Goal: Task Accomplishment & Management: Use online tool/utility

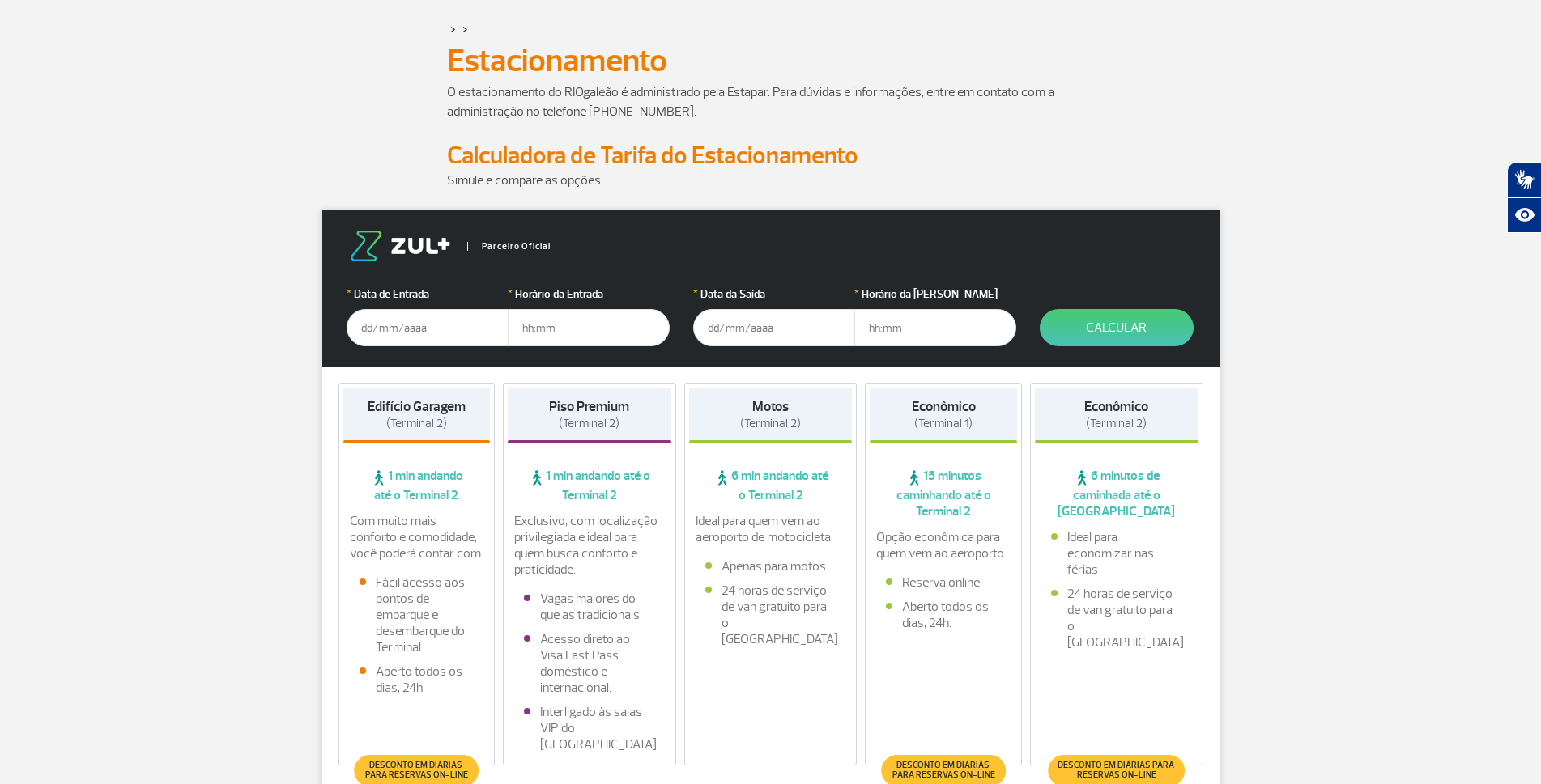
scroll to position [162, 0]
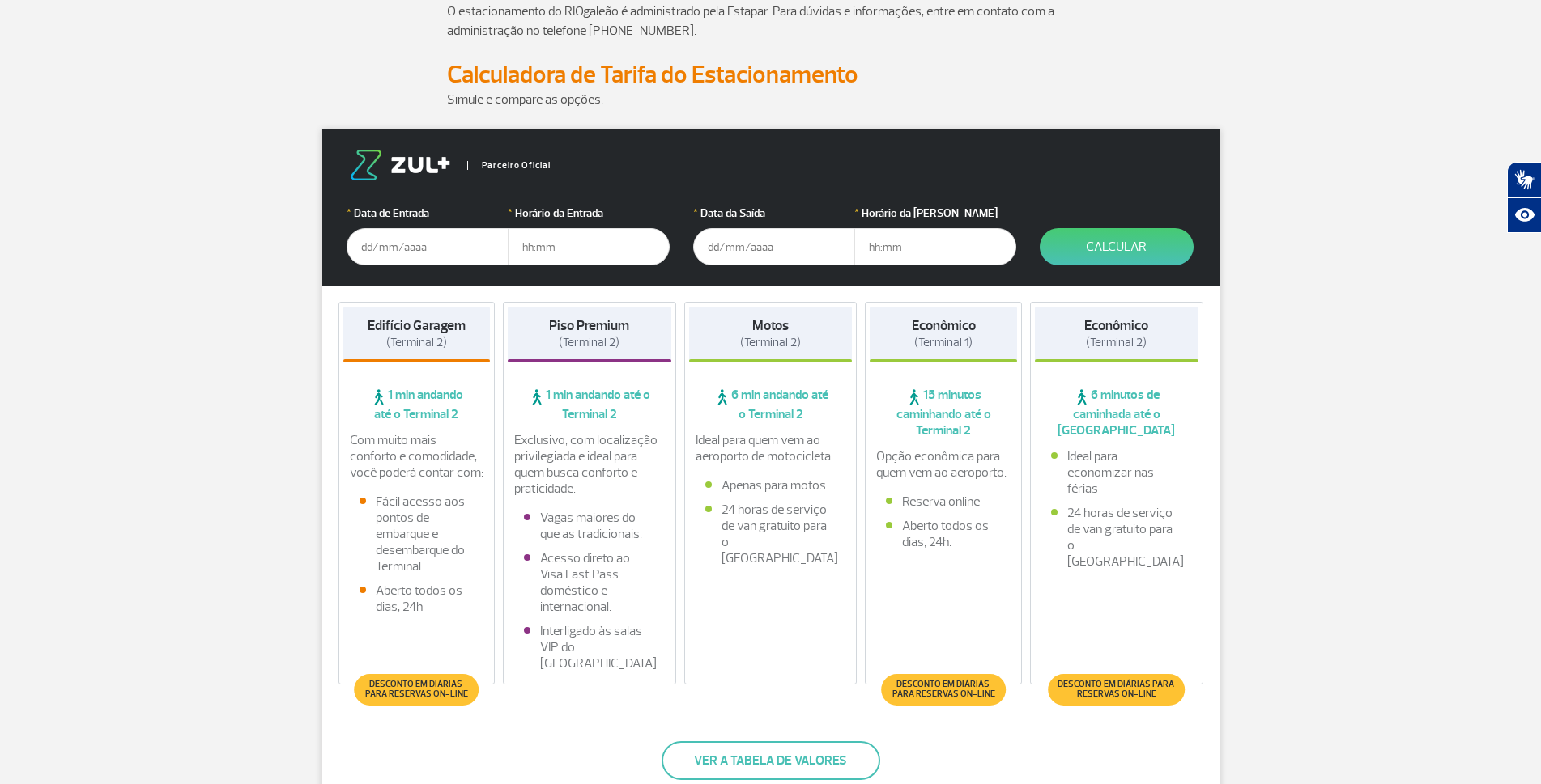
click at [380, 258] on input "text" at bounding box center [427, 246] width 162 height 37
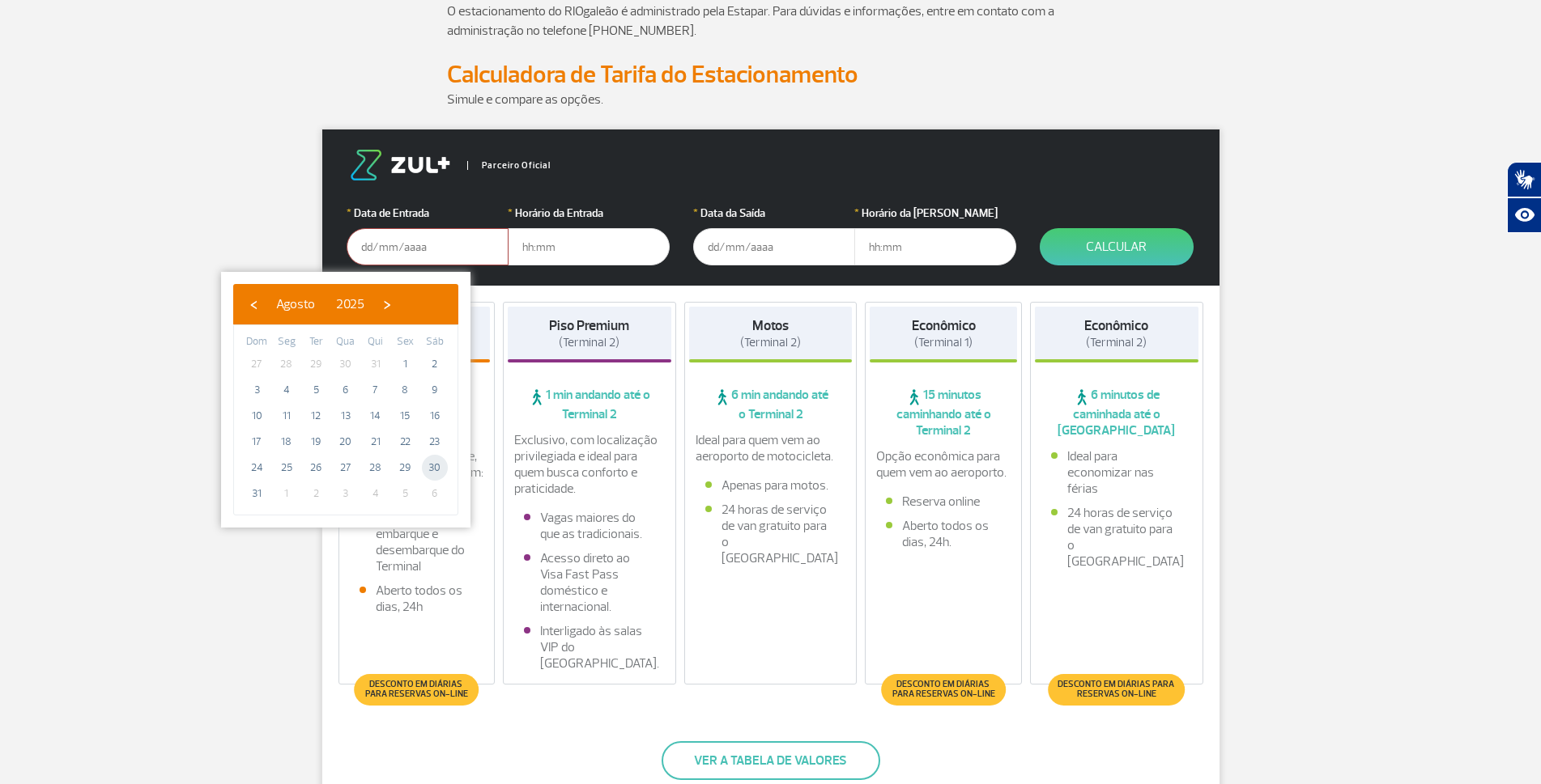
click at [440, 466] on span "30" at bounding box center [435, 468] width 26 height 26
type input "[DATE]"
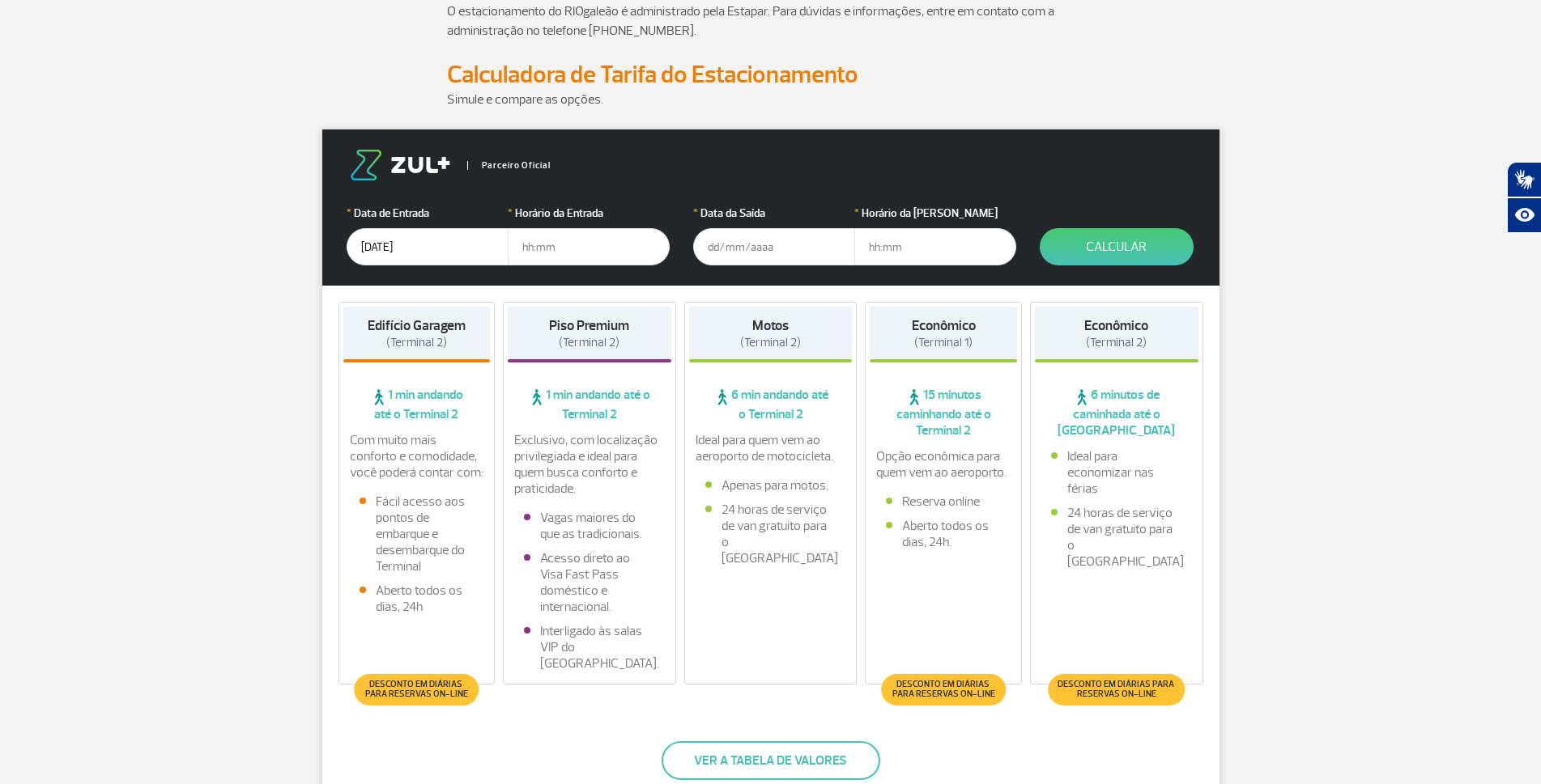
click at [541, 248] on input "text" at bounding box center [589, 246] width 162 height 37
click at [555, 265] on input "text" at bounding box center [589, 246] width 162 height 37
type input "08:00"
click at [756, 250] on input "text" at bounding box center [775, 246] width 162 height 37
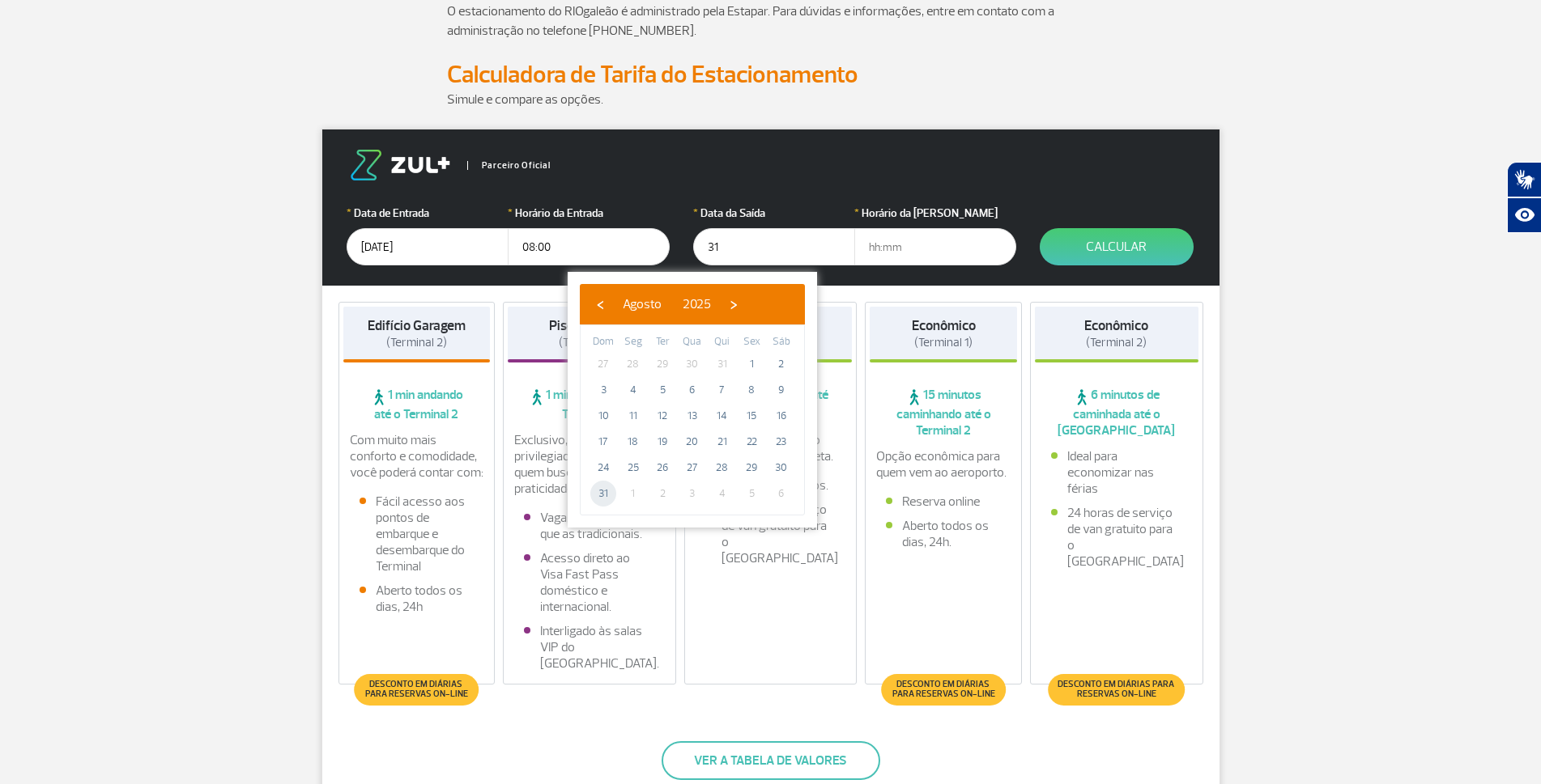
type input "[DATE]"
drag, startPoint x: 619, startPoint y: 457, endPoint x: 600, endPoint y: 499, distance: 46.1
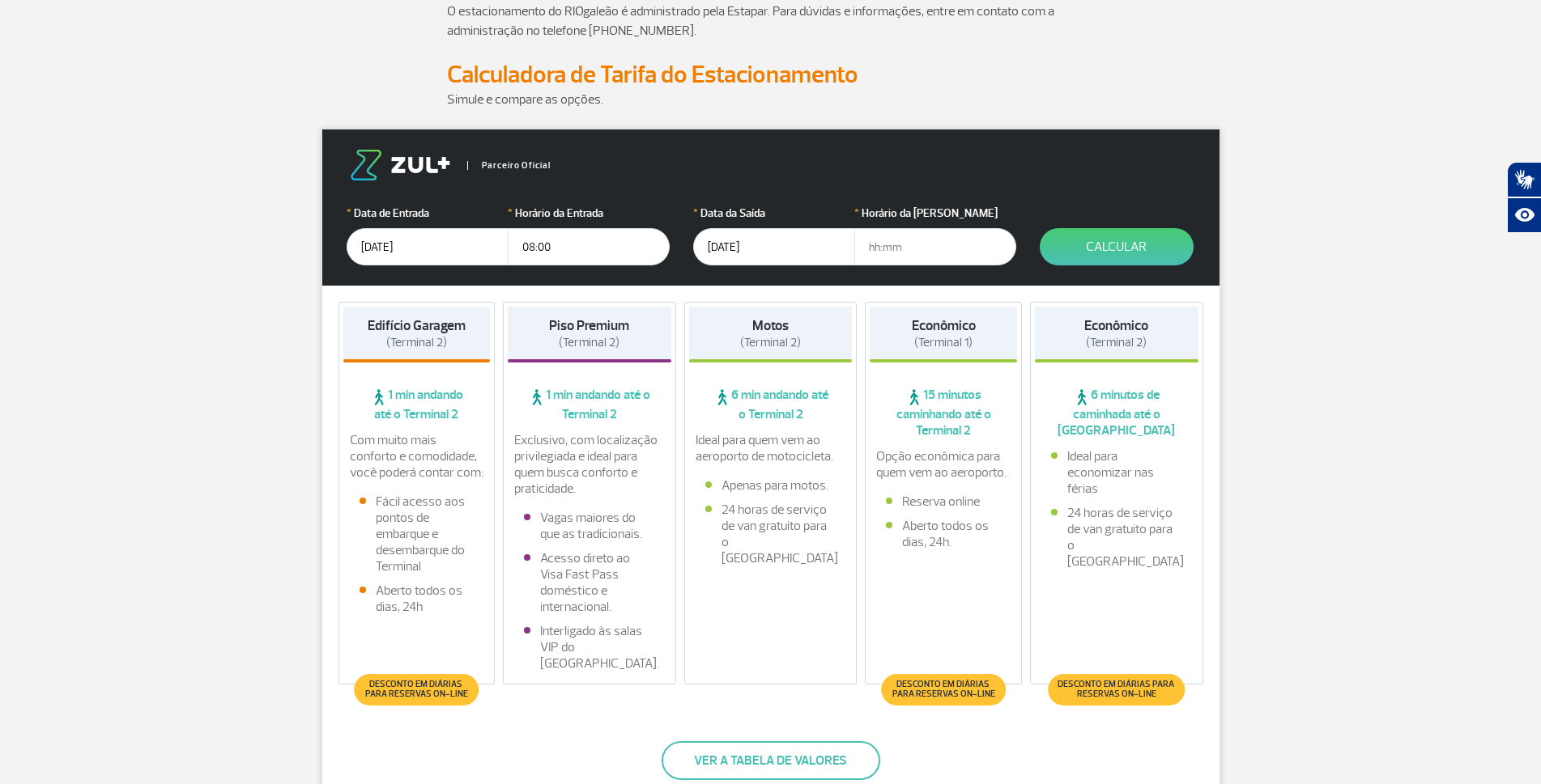
click at [904, 257] on input "text" at bounding box center [935, 246] width 162 height 37
type input "17:15"
click at [1108, 251] on button "Calcular" at bounding box center [1116, 246] width 154 height 37
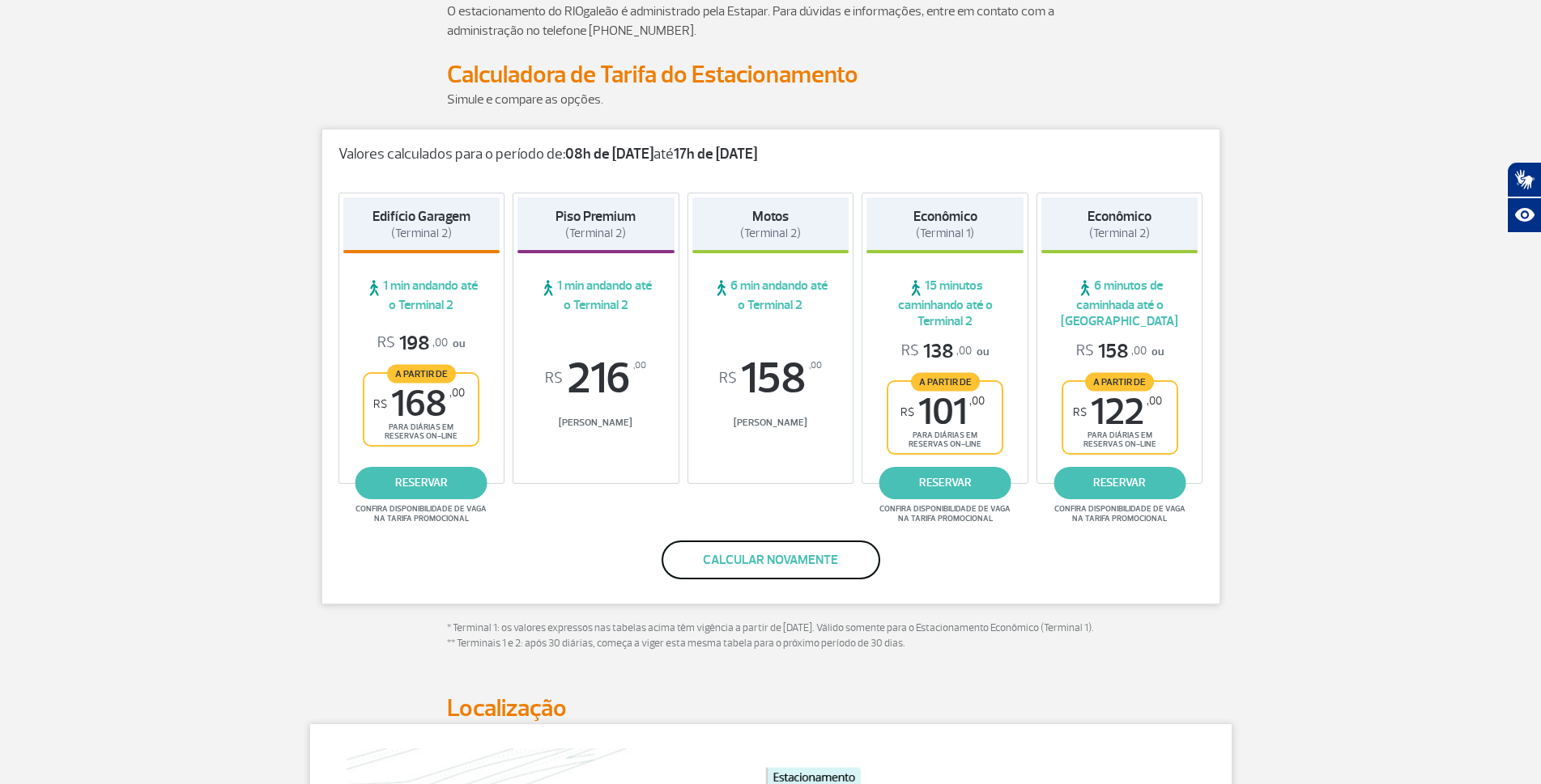
click at [785, 569] on button "Calcular novamente" at bounding box center [771, 560] width 218 height 39
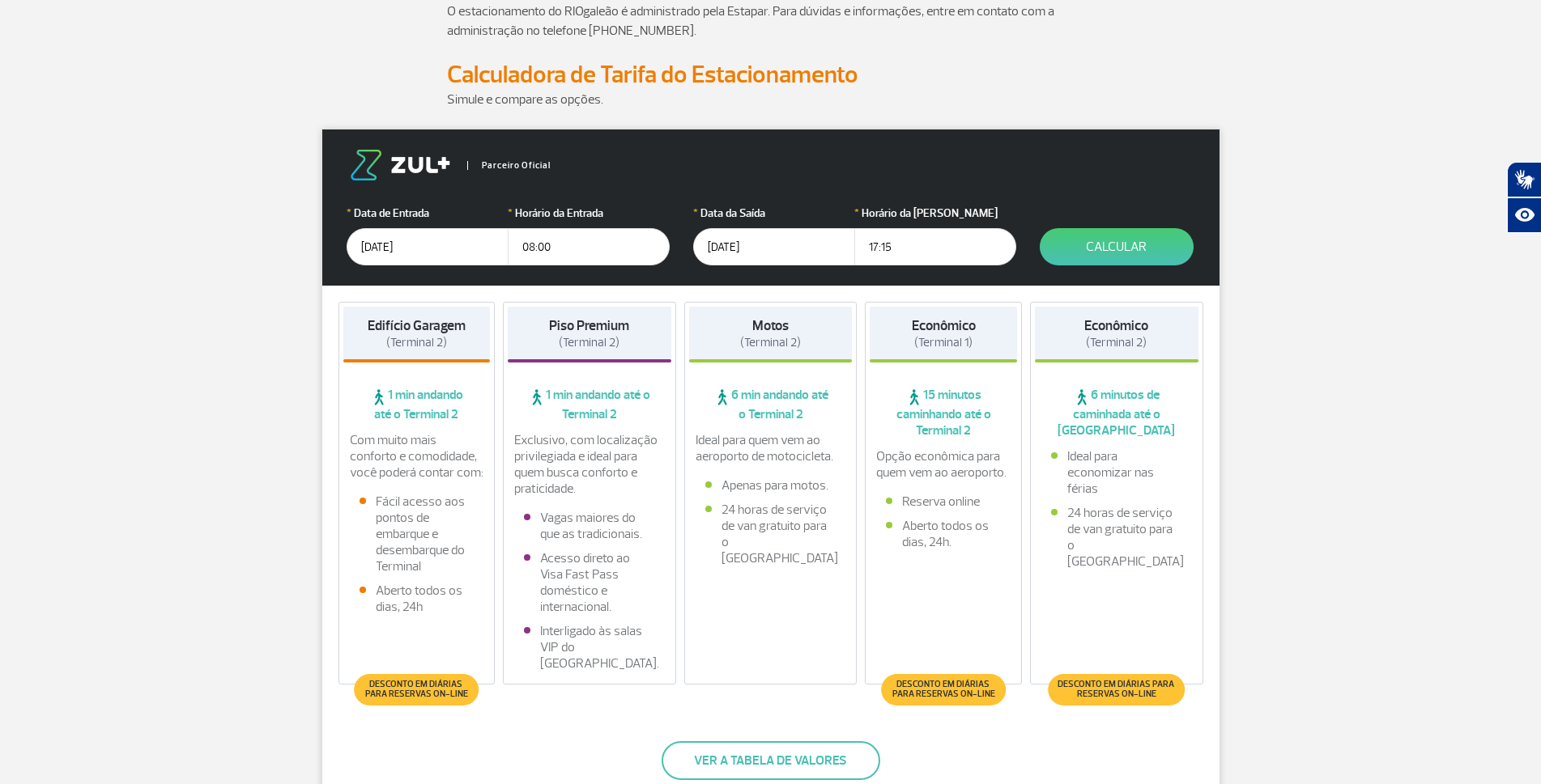
click at [916, 260] on input "17:15" at bounding box center [935, 246] width 162 height 37
type input "17:30"
click at [1084, 248] on button "Calcular" at bounding box center [1116, 246] width 154 height 37
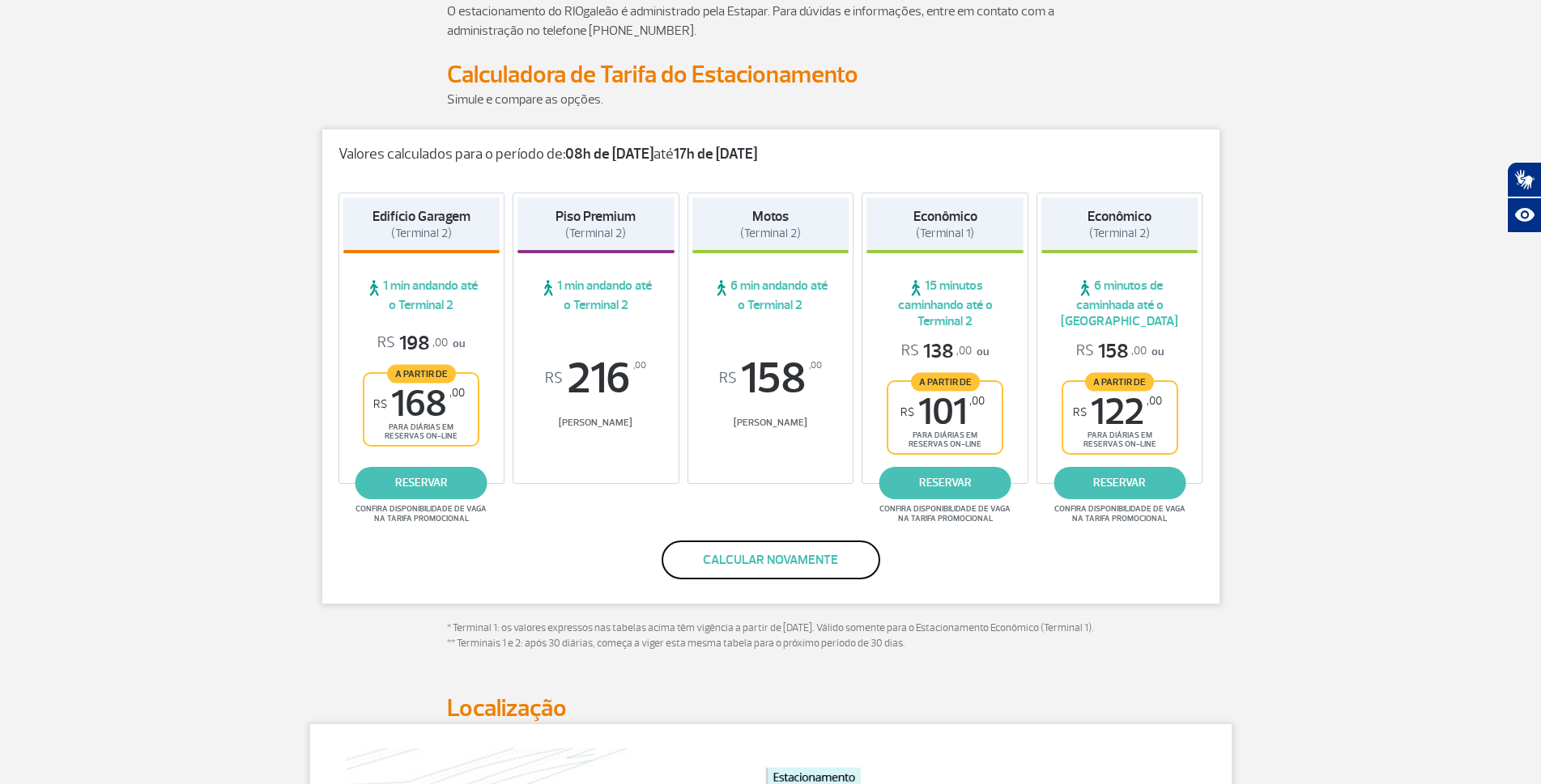
click at [798, 573] on button "Calcular novamente" at bounding box center [771, 560] width 218 height 39
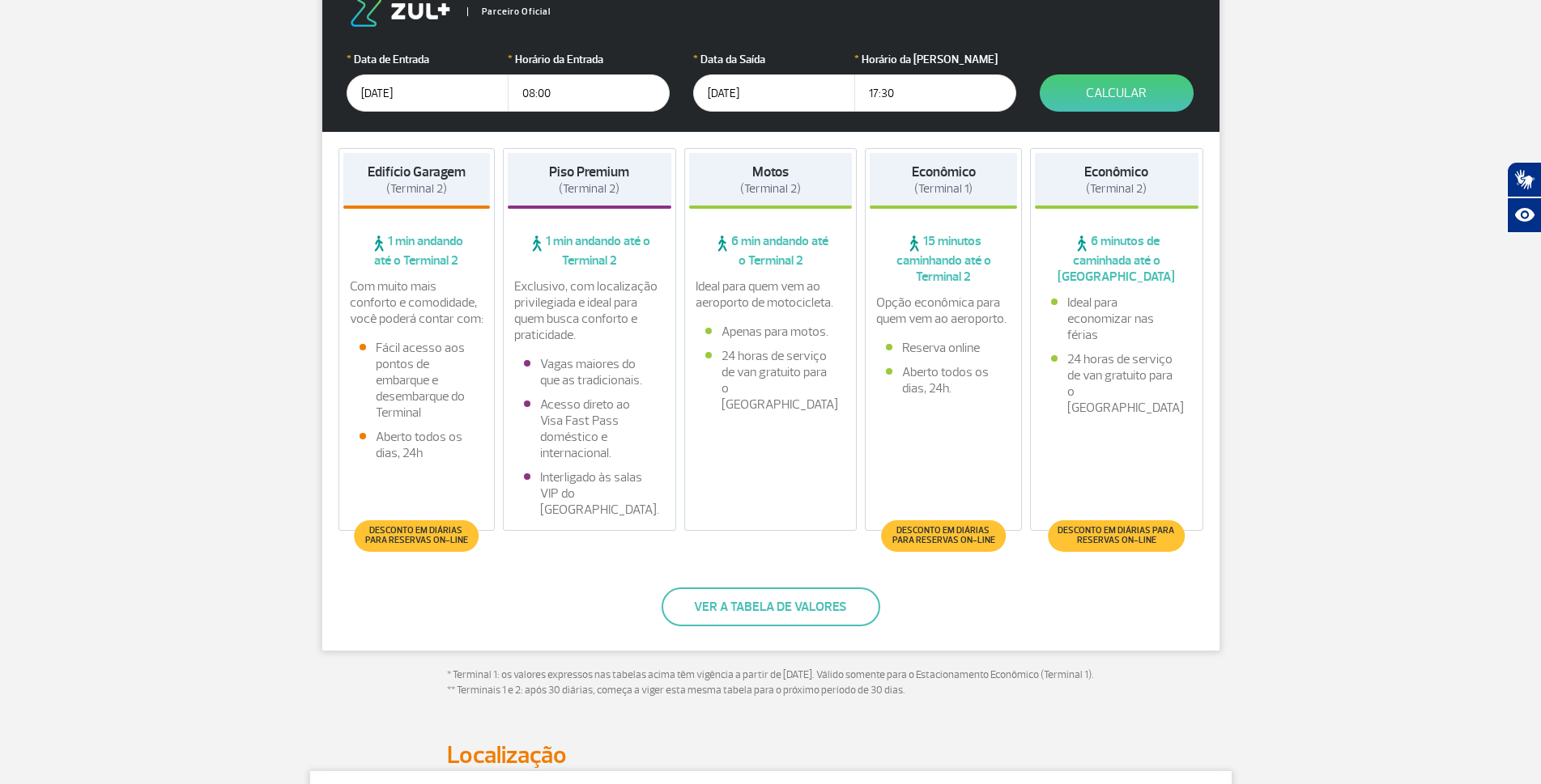
scroll to position [324, 0]
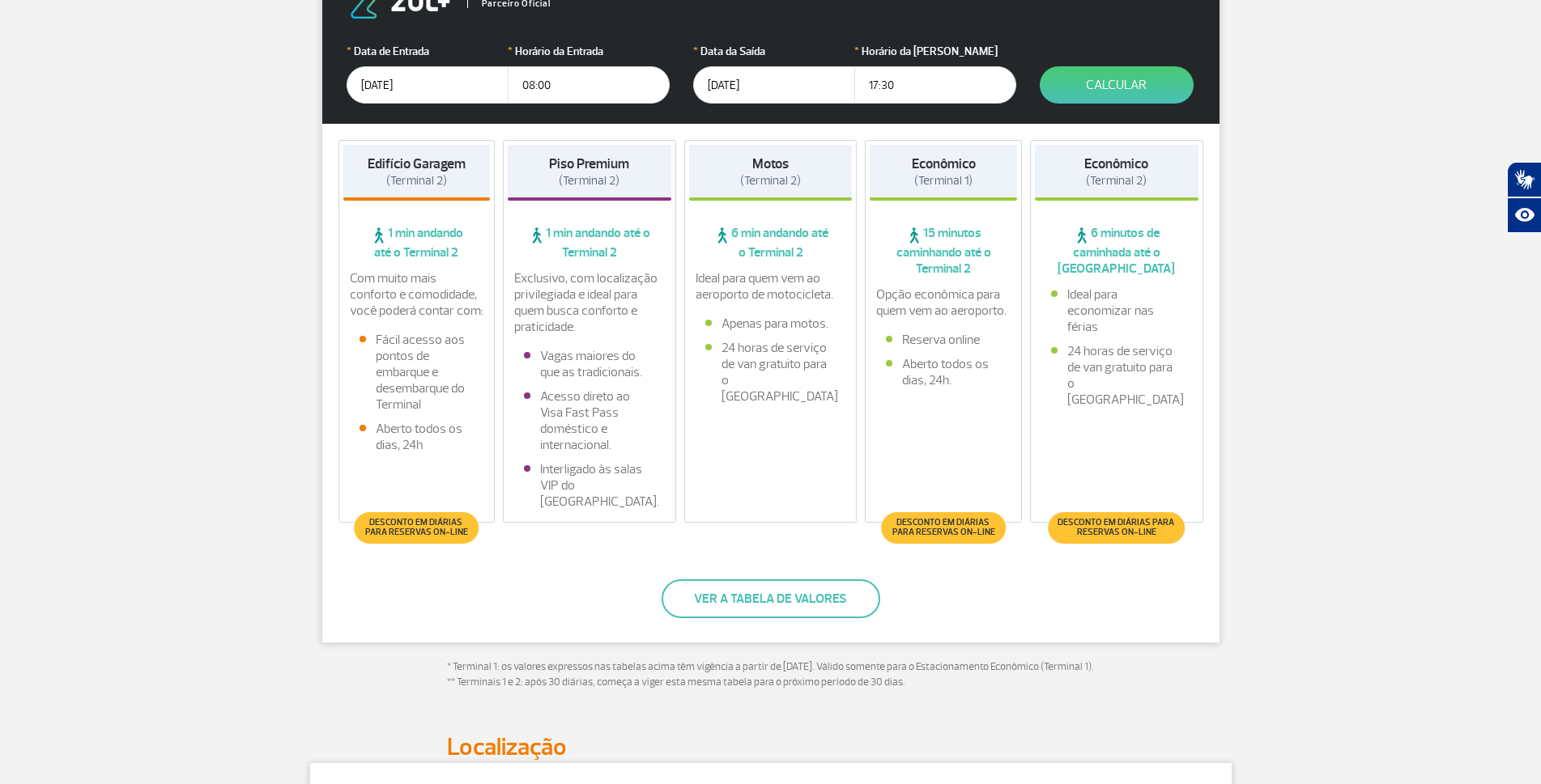
click at [947, 83] on input "17:30" at bounding box center [935, 85] width 162 height 37
click at [823, 610] on button "Ver a tabela de valores" at bounding box center [771, 598] width 218 height 39
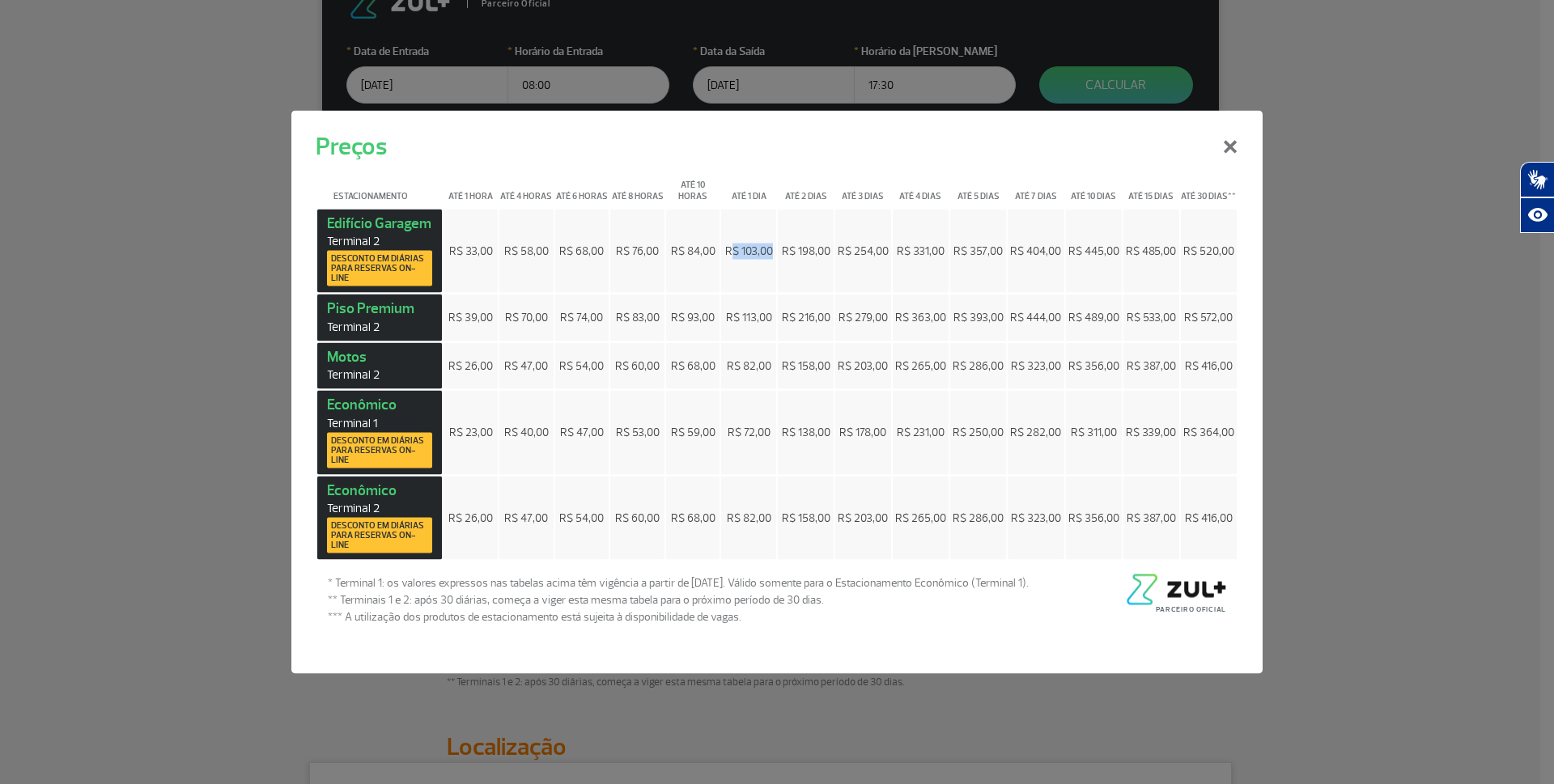
drag, startPoint x: 735, startPoint y: 249, endPoint x: 775, endPoint y: 247, distance: 40.0
click at [775, 247] on td "R$ 103,00" at bounding box center [748, 251] width 55 height 84
click at [1228, 153] on button "×" at bounding box center [1230, 144] width 42 height 59
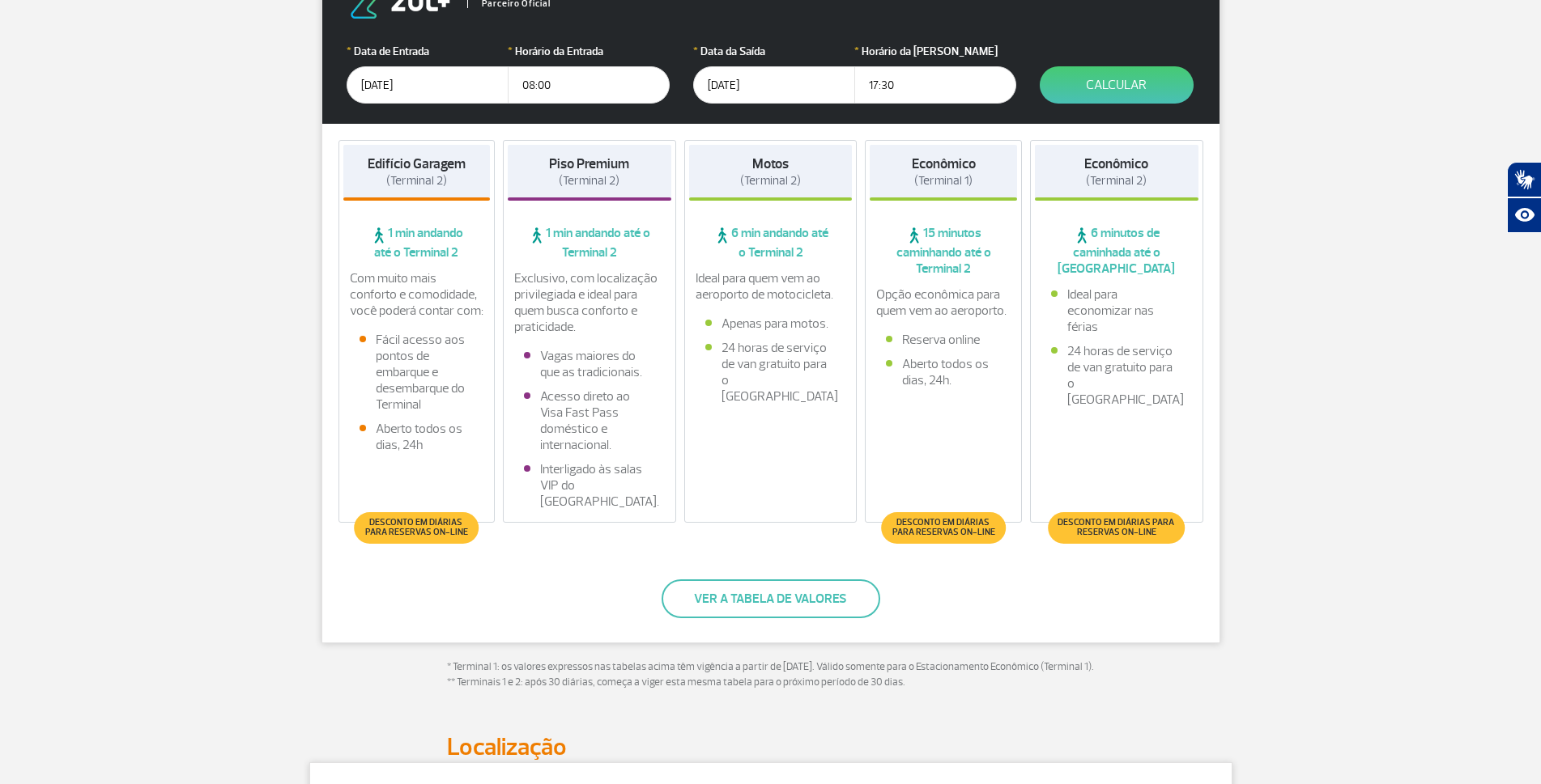
drag, startPoint x: 893, startPoint y: 80, endPoint x: 843, endPoint y: 99, distance: 53.5
click at [843, 99] on div "* Data da Saída [DATE] * Horário da Saída 17:30" at bounding box center [854, 73] width 322 height 60
type input "18:00"
click at [1100, 83] on button "Calcular" at bounding box center [1116, 85] width 154 height 37
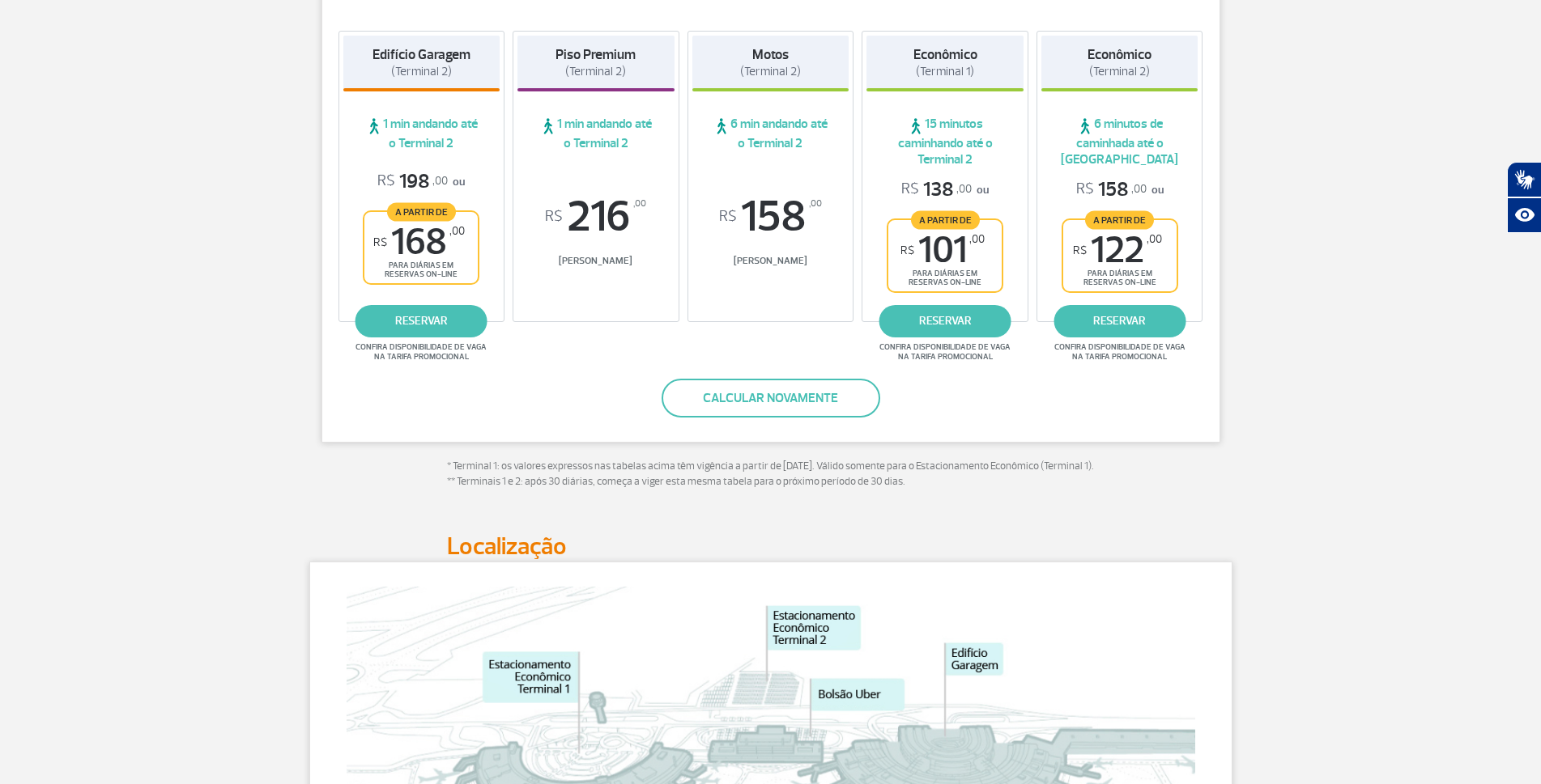
scroll to position [216, 0]
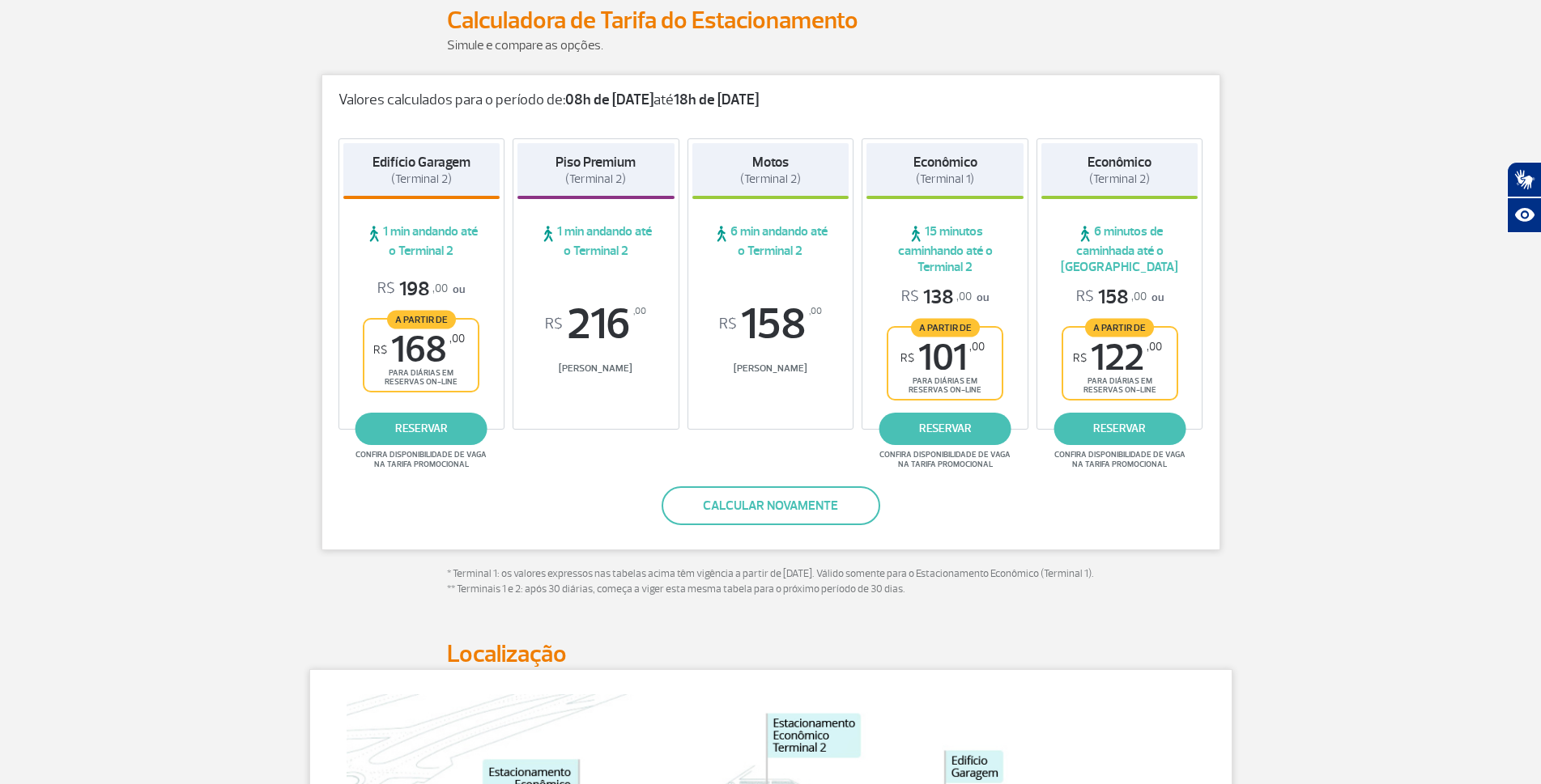
drag, startPoint x: 615, startPoint y: 101, endPoint x: 664, endPoint y: 102, distance: 49.0
click at [654, 102] on strong "08h de [DATE]" at bounding box center [610, 100] width 88 height 19
click at [813, 502] on button "Calcular novamente" at bounding box center [771, 506] width 218 height 39
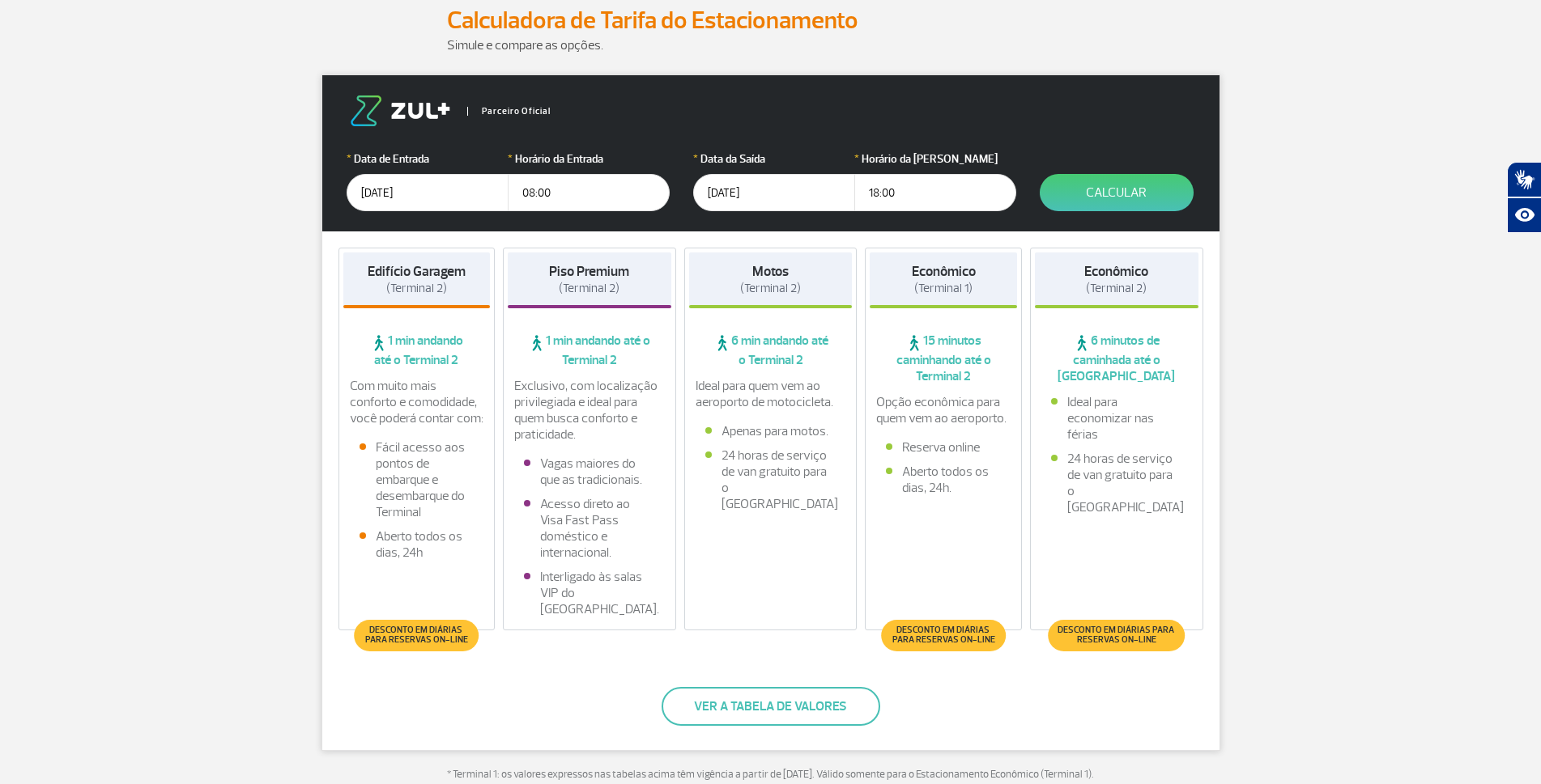
click at [530, 191] on input "08:00" at bounding box center [589, 192] width 162 height 37
drag, startPoint x: 535, startPoint y: 195, endPoint x: 568, endPoint y: 204, distance: 34.2
click at [568, 204] on input "08:00" at bounding box center [589, 192] width 162 height 37
type input "07:00"
click at [1124, 206] on button "Calcular" at bounding box center [1116, 192] width 154 height 37
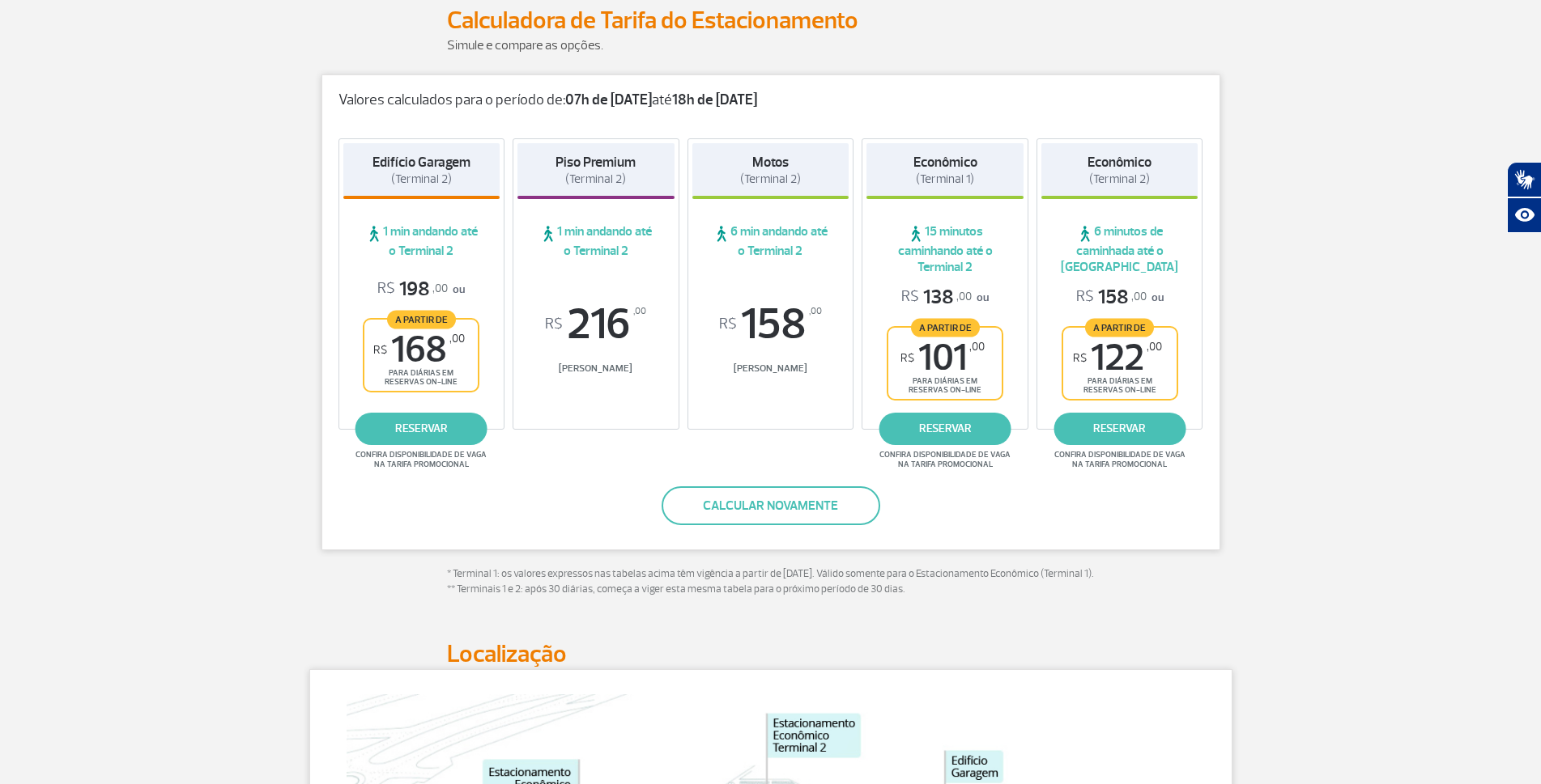
drag, startPoint x: 560, startPoint y: 99, endPoint x: 815, endPoint y: 100, distance: 255.0
click at [815, 100] on p "Valores calculados para o período de: 07h de [DATE] até 18h de [DATE]" at bounding box center [770, 100] width 865 height 18
click at [1052, 116] on div "Valores calculados para o período de: 07h de [DATE] até 18h de [DATE] Edifício …" at bounding box center [771, 313] width 899 height 476
click at [1132, 428] on link "reservar" at bounding box center [1119, 429] width 132 height 32
